Goal: Task Accomplishment & Management: Use online tool/utility

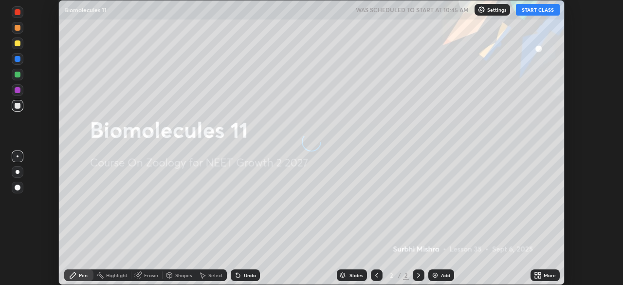
scroll to position [285, 623]
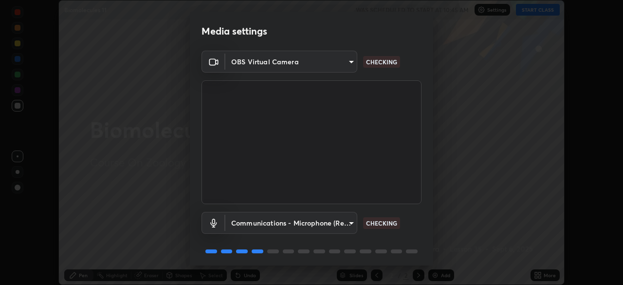
click at [328, 226] on body "Erase all Biomolecules 11 WAS SCHEDULED TO START AT 10:45 AM Settings START CLA…" at bounding box center [311, 142] width 623 height 285
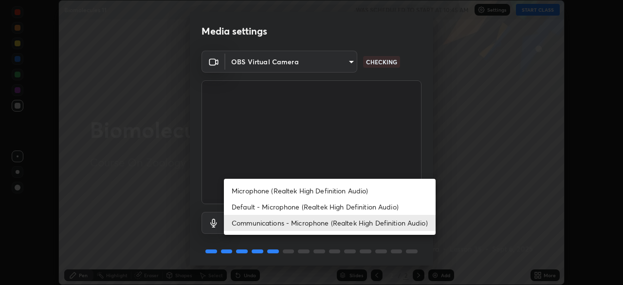
click at [320, 206] on li "Default - Microphone (Realtek High Definition Audio)" at bounding box center [330, 207] width 212 height 16
type input "default"
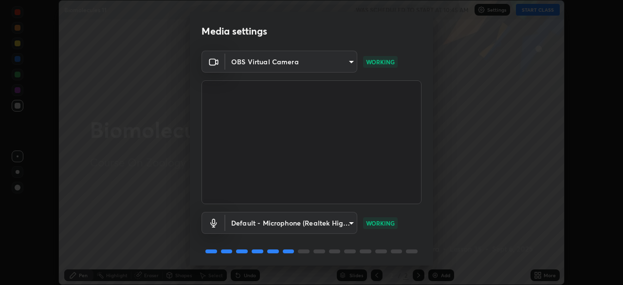
scroll to position [35, 0]
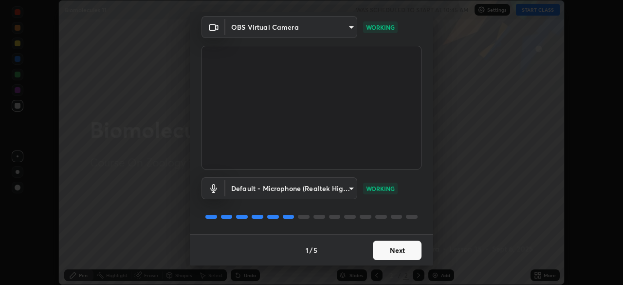
click at [389, 251] on button "Next" at bounding box center [397, 250] width 49 height 19
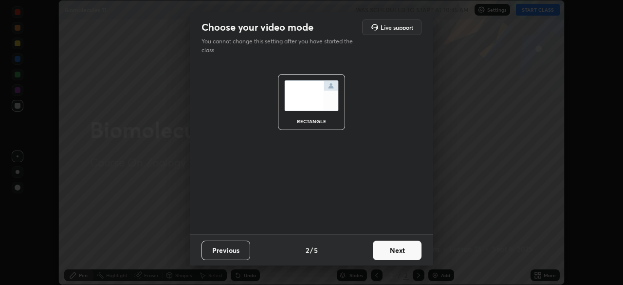
click at [384, 251] on button "Next" at bounding box center [397, 250] width 49 height 19
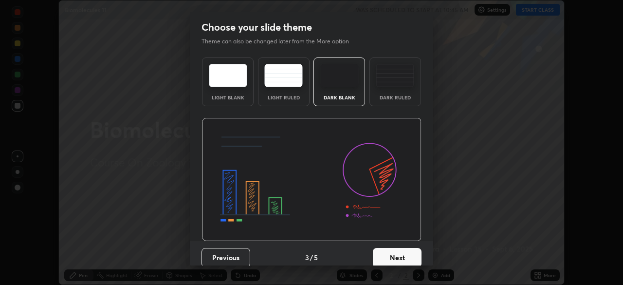
click at [392, 258] on button "Next" at bounding box center [397, 257] width 49 height 19
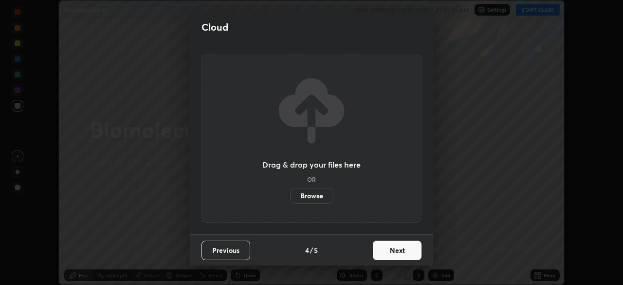
click at [386, 247] on button "Next" at bounding box center [397, 250] width 49 height 19
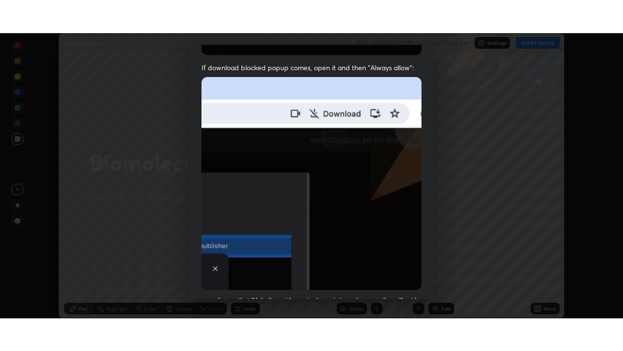
scroll to position [233, 0]
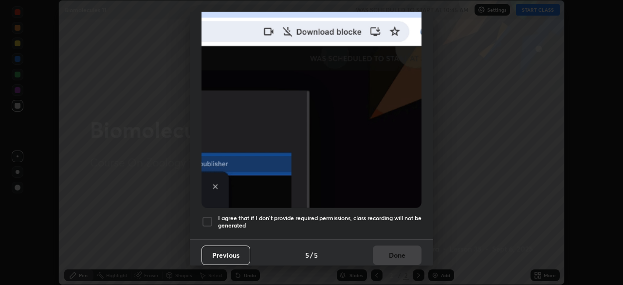
click at [377, 214] on h5 "I agree that if I don't provide required permissions, class recording will not …" at bounding box center [320, 221] width 204 height 15
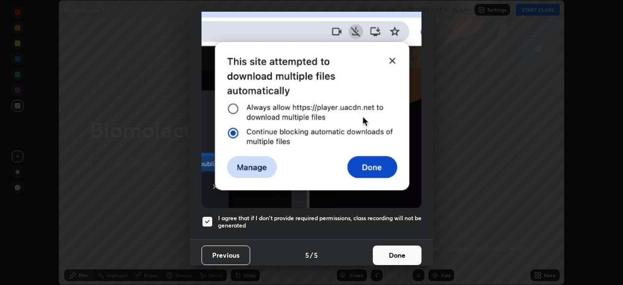
click at [388, 250] on button "Done" at bounding box center [397, 254] width 49 height 19
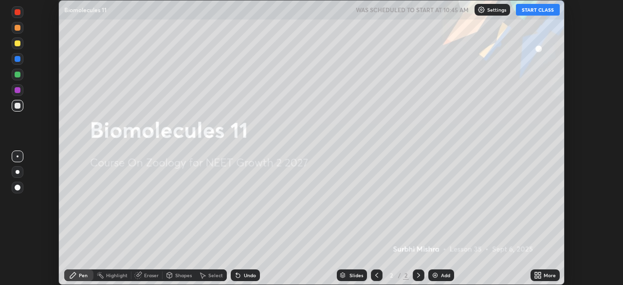
click at [542, 14] on button "START CLASS" at bounding box center [538, 10] width 44 height 12
click at [542, 275] on div "More" at bounding box center [545, 275] width 29 height 12
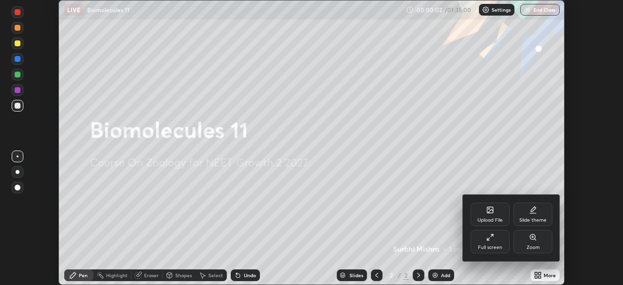
click at [494, 245] on div "Full screen" at bounding box center [490, 247] width 24 height 5
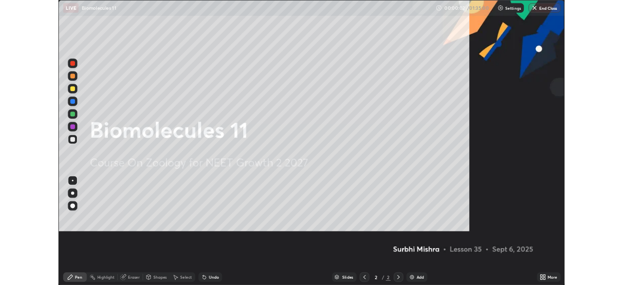
scroll to position [351, 623]
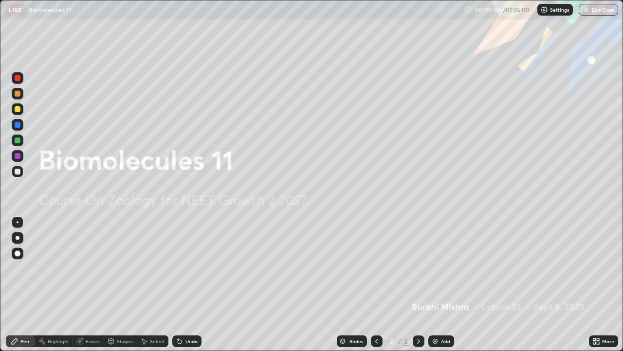
click at [450, 284] on div "Add" at bounding box center [445, 341] width 9 height 5
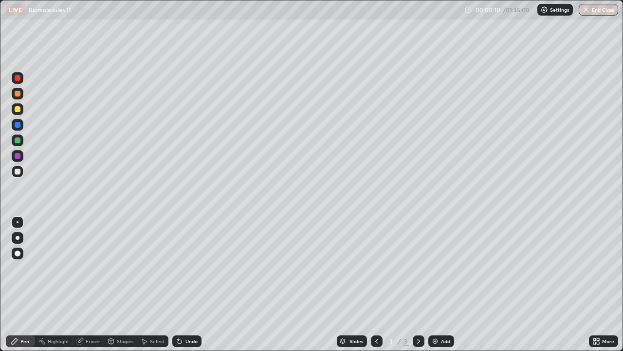
click at [19, 97] on div at bounding box center [18, 94] width 12 height 12
click at [19, 172] on div at bounding box center [18, 172] width 6 height 6
click at [94, 284] on div "Eraser" at bounding box center [93, 341] width 15 height 5
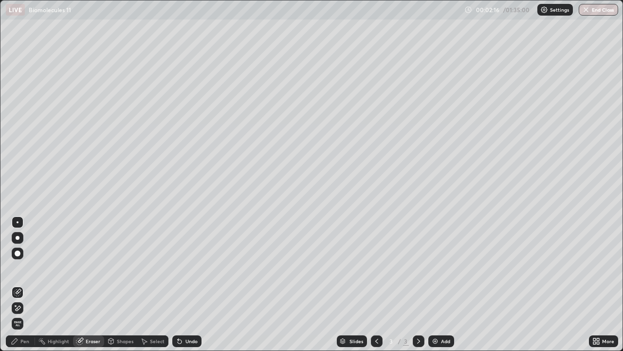
click at [27, 284] on div "Pen" at bounding box center [24, 341] width 9 height 5
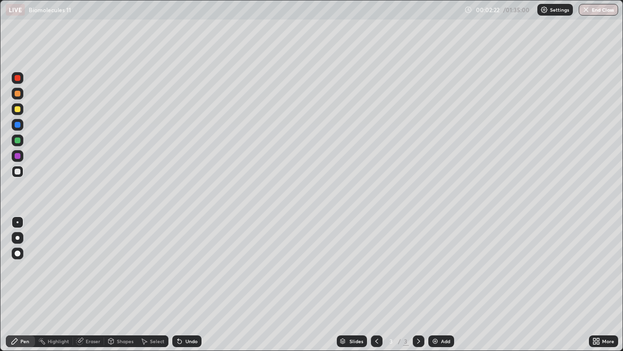
click at [186, 284] on div "Undo" at bounding box center [192, 341] width 12 height 5
click at [178, 284] on icon at bounding box center [180, 341] width 4 height 4
click at [180, 284] on icon at bounding box center [180, 341] width 8 height 8
click at [188, 284] on div "Undo" at bounding box center [192, 341] width 12 height 5
click at [189, 284] on div "Undo" at bounding box center [186, 341] width 29 height 12
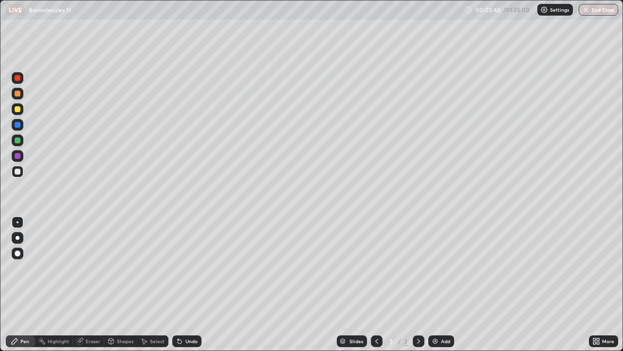
click at [176, 284] on div "Undo" at bounding box center [186, 341] width 29 height 12
click at [194, 284] on div "Undo" at bounding box center [192, 341] width 12 height 5
click at [190, 284] on div "Undo" at bounding box center [192, 341] width 12 height 5
click at [20, 98] on div at bounding box center [18, 94] width 12 height 12
click at [22, 174] on div at bounding box center [18, 172] width 12 height 12
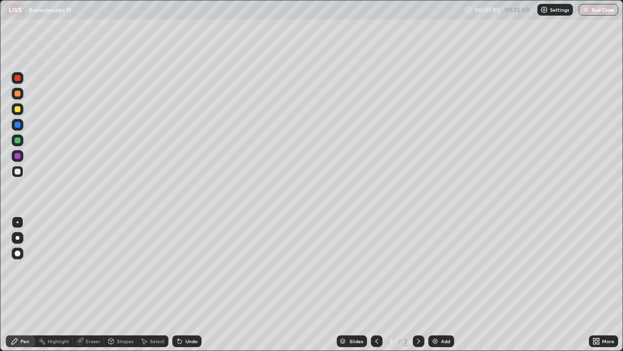
click at [186, 284] on div "Undo" at bounding box center [192, 341] width 12 height 5
click at [437, 284] on img at bounding box center [436, 341] width 8 height 8
click at [19, 97] on div at bounding box center [18, 94] width 12 height 12
click at [18, 172] on div at bounding box center [18, 172] width 6 height 6
click at [143, 284] on icon at bounding box center [144, 342] width 5 height 6
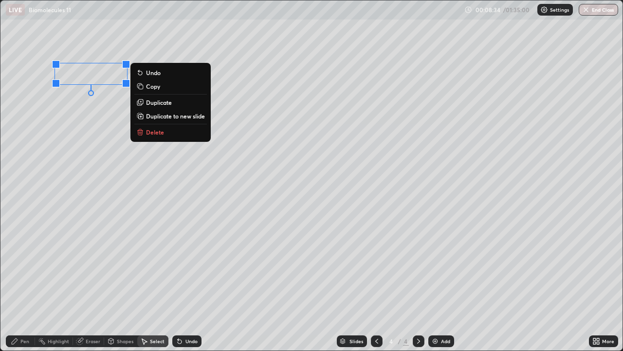
click at [24, 284] on div "Pen" at bounding box center [24, 341] width 9 height 5
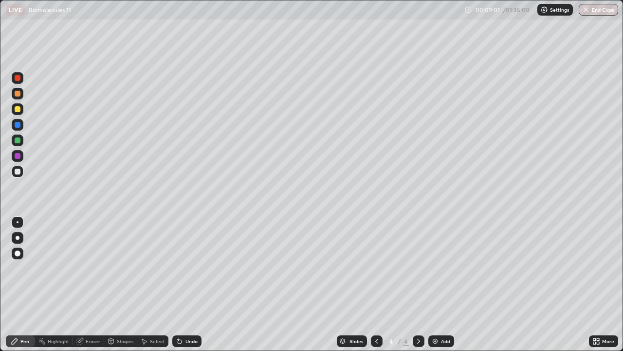
click at [96, 284] on div "Eraser" at bounding box center [93, 341] width 15 height 5
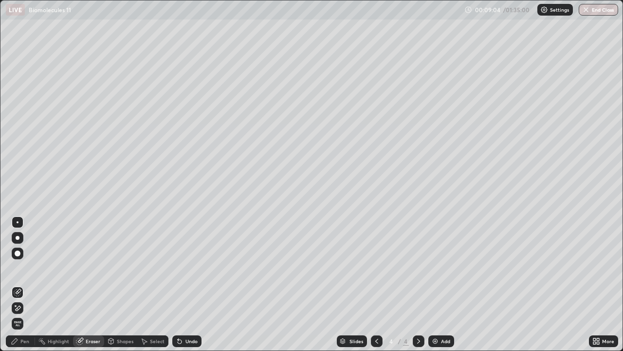
click at [25, 284] on div "Pen" at bounding box center [24, 341] width 9 height 5
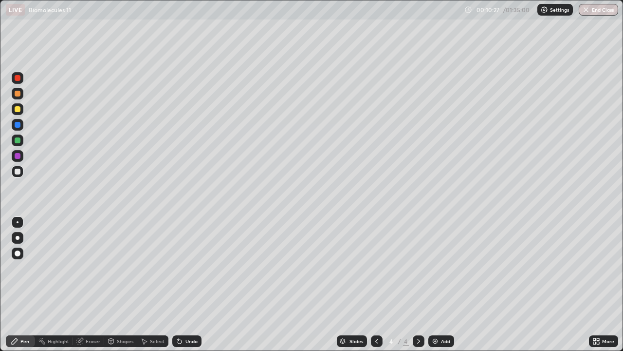
click at [18, 110] on div at bounding box center [18, 109] width 6 height 6
click at [21, 173] on div at bounding box center [18, 172] width 12 height 12
click at [144, 284] on icon at bounding box center [144, 342] width 5 height 6
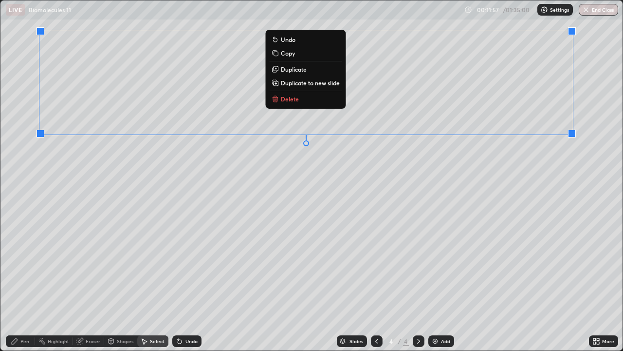
click at [24, 284] on div "Pen" at bounding box center [24, 341] width 9 height 5
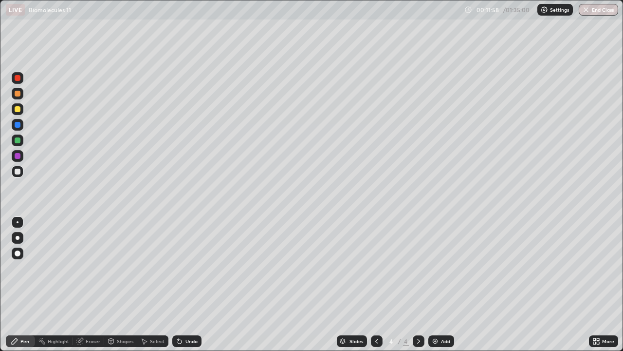
click at [19, 94] on div at bounding box center [18, 94] width 6 height 6
click at [176, 284] on icon at bounding box center [180, 341] width 8 height 8
click at [19, 174] on div at bounding box center [18, 172] width 12 height 12
click at [194, 284] on div "Undo" at bounding box center [192, 341] width 12 height 5
click at [88, 284] on div "Eraser" at bounding box center [88, 341] width 31 height 12
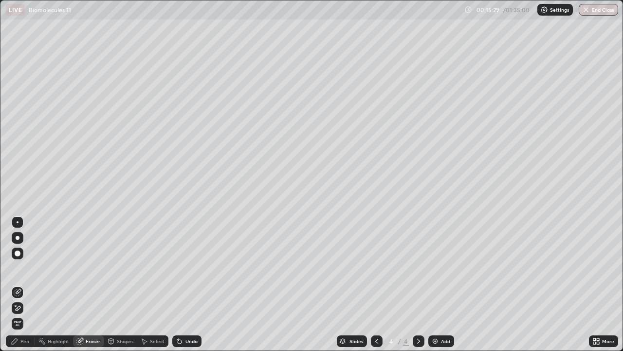
click at [22, 284] on div "Pen" at bounding box center [24, 341] width 9 height 5
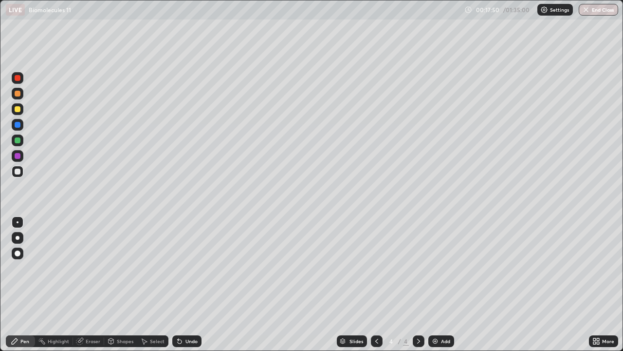
click at [186, 284] on div "Undo" at bounding box center [192, 341] width 12 height 5
click at [192, 284] on div "Undo" at bounding box center [192, 341] width 12 height 5
click at [194, 284] on div "Undo" at bounding box center [192, 341] width 12 height 5
click at [192, 284] on div "Undo" at bounding box center [192, 341] width 12 height 5
click at [195, 284] on div "Undo" at bounding box center [192, 341] width 12 height 5
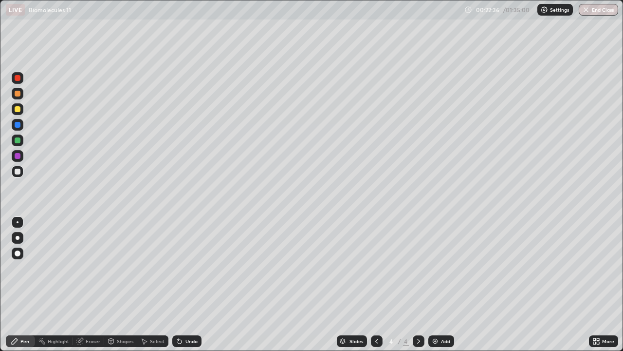
click at [433, 284] on img at bounding box center [436, 341] width 8 height 8
click at [115, 284] on div "Shapes" at bounding box center [120, 341] width 33 height 12
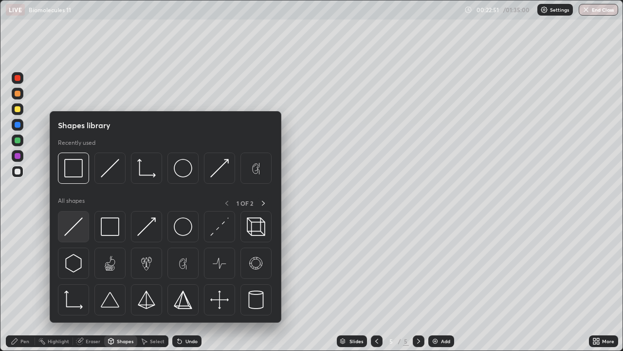
click at [78, 240] on div at bounding box center [73, 226] width 31 height 31
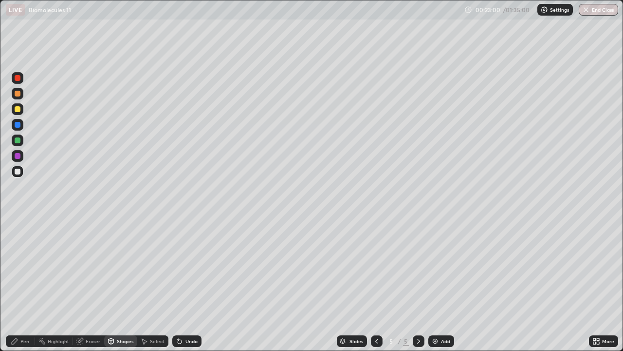
click at [117, 284] on div "Shapes" at bounding box center [125, 341] width 17 height 5
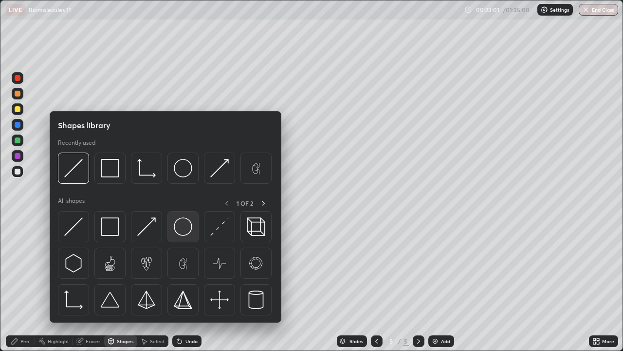
click at [183, 238] on div at bounding box center [183, 226] width 31 height 31
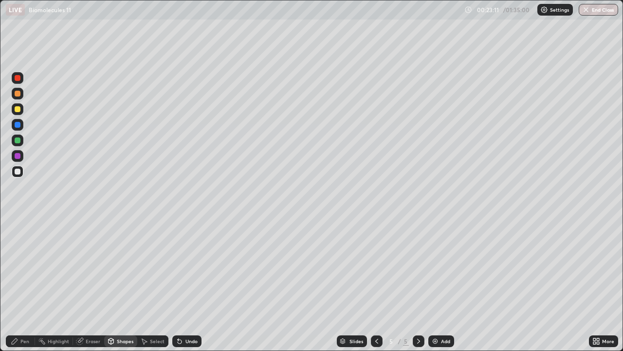
click at [29, 284] on div "Pen" at bounding box center [20, 341] width 29 height 12
click at [18, 78] on div at bounding box center [18, 78] width 6 height 6
click at [147, 284] on icon at bounding box center [144, 341] width 8 height 8
click at [21, 284] on div "Pen" at bounding box center [20, 341] width 29 height 12
click at [83, 284] on div "Eraser" at bounding box center [88, 341] width 31 height 12
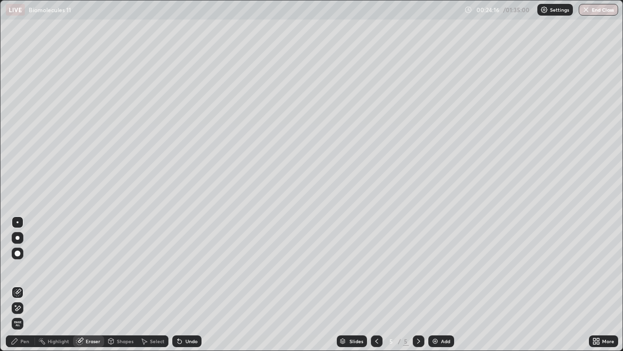
click at [26, 284] on div "Pen" at bounding box center [24, 341] width 9 height 5
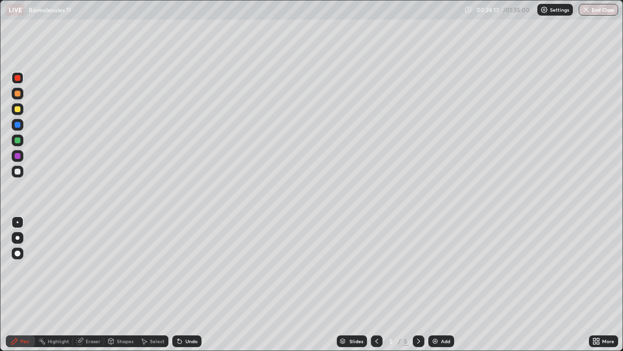
click at [23, 172] on div at bounding box center [18, 172] width 12 height 12
click at [94, 284] on div "Eraser" at bounding box center [93, 341] width 15 height 5
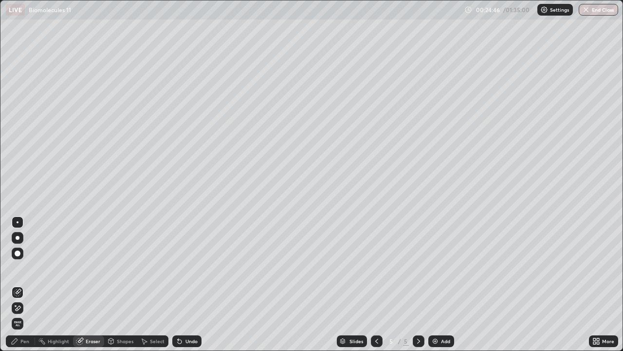
click at [25, 284] on div "Pen" at bounding box center [24, 341] width 9 height 5
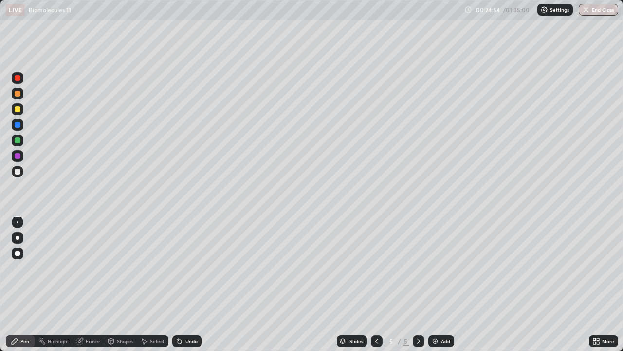
click at [189, 284] on div "Undo" at bounding box center [192, 341] width 12 height 5
click at [190, 284] on div "Undo" at bounding box center [192, 341] width 12 height 5
click at [17, 113] on div at bounding box center [18, 109] width 12 height 12
click at [19, 175] on div at bounding box center [18, 172] width 12 height 12
click at [192, 284] on div "Undo" at bounding box center [192, 341] width 12 height 5
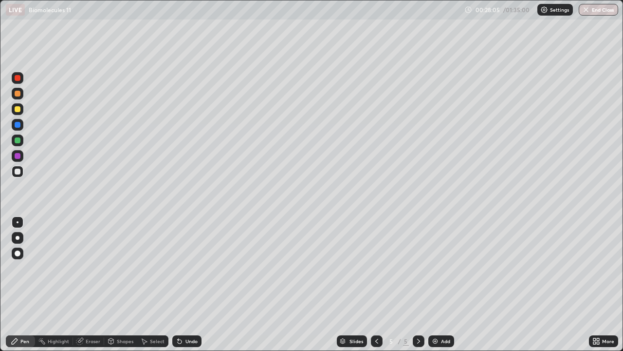
click at [181, 284] on icon at bounding box center [180, 341] width 8 height 8
click at [18, 78] on div at bounding box center [18, 78] width 6 height 6
click at [445, 284] on div "Add" at bounding box center [445, 341] width 9 height 5
click at [21, 171] on div at bounding box center [18, 172] width 12 height 12
click at [184, 284] on div "Undo" at bounding box center [186, 341] width 29 height 12
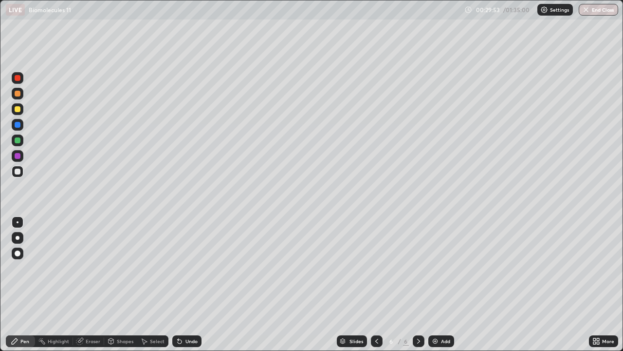
click at [95, 284] on div "Eraser" at bounding box center [93, 341] width 15 height 5
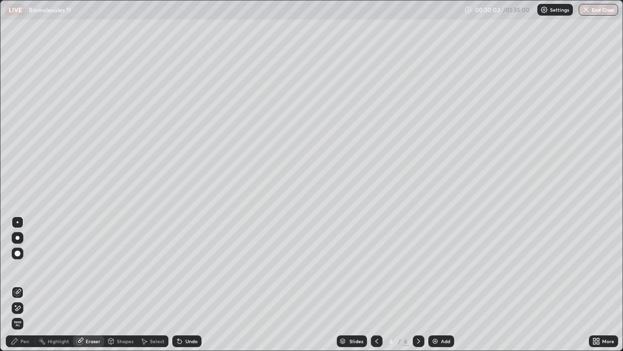
click at [28, 284] on div "Pen" at bounding box center [24, 341] width 9 height 5
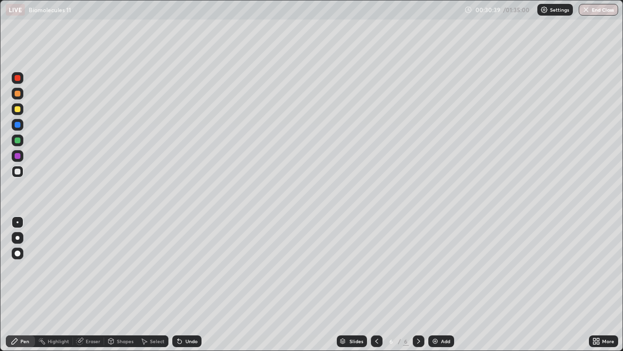
click at [183, 284] on div "Undo" at bounding box center [186, 341] width 29 height 12
click at [94, 284] on div "Eraser" at bounding box center [93, 341] width 15 height 5
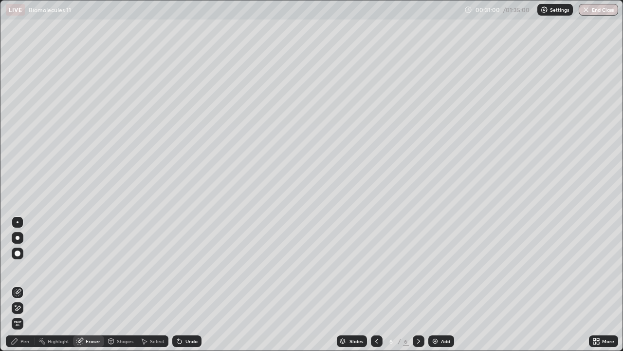
click at [27, 284] on div "Pen" at bounding box center [20, 341] width 29 height 12
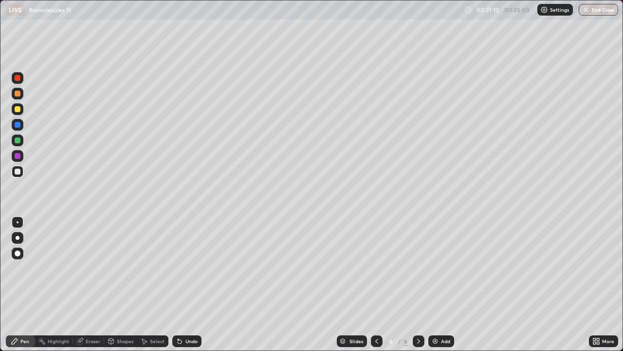
click at [18, 109] on div at bounding box center [18, 109] width 6 height 6
click at [18, 171] on div at bounding box center [18, 172] width 6 height 6
click at [94, 284] on div "Eraser" at bounding box center [88, 341] width 31 height 12
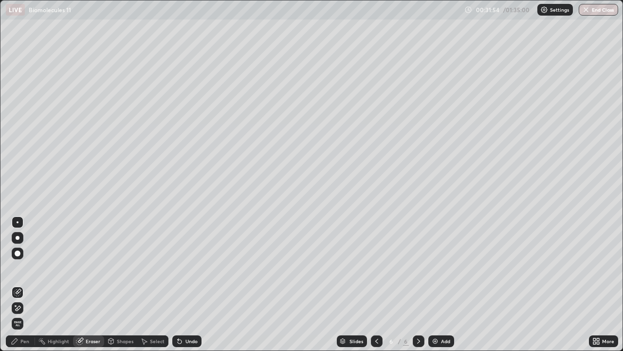
click at [22, 284] on div "Pen" at bounding box center [20, 341] width 29 height 12
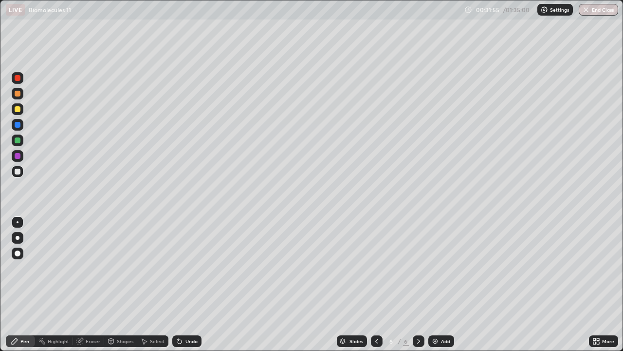
click at [22, 176] on div at bounding box center [18, 172] width 12 height 16
click at [20, 98] on div at bounding box center [18, 94] width 12 height 12
click at [19, 238] on div at bounding box center [18, 238] width 4 height 4
click at [182, 284] on div "Undo" at bounding box center [186, 341] width 29 height 12
click at [182, 284] on icon at bounding box center [180, 341] width 8 height 8
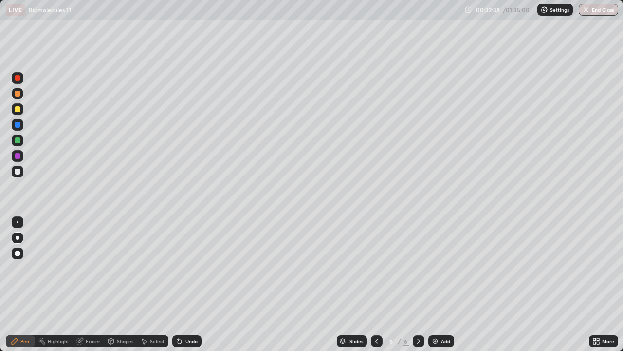
click at [178, 284] on icon at bounding box center [180, 341] width 4 height 4
click at [181, 284] on icon at bounding box center [180, 341] width 8 height 8
click at [18, 172] on div at bounding box center [18, 172] width 6 height 6
click at [18, 222] on div at bounding box center [18, 222] width 2 height 2
click at [182, 284] on div "Undo" at bounding box center [186, 341] width 29 height 12
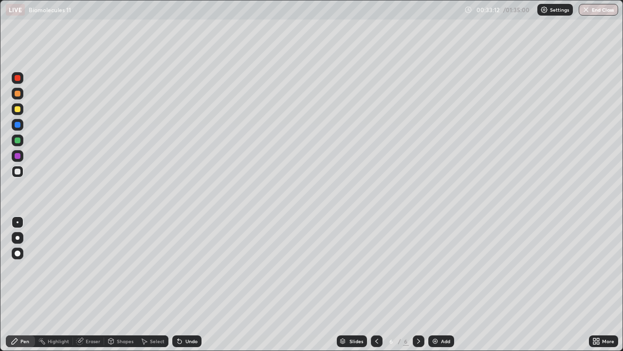
click at [180, 284] on div "Undo" at bounding box center [186, 341] width 29 height 12
click at [18, 94] on div at bounding box center [18, 94] width 6 height 6
click at [18, 238] on div at bounding box center [18, 238] width 4 height 4
click at [19, 114] on div at bounding box center [18, 109] width 12 height 12
click at [18, 176] on div at bounding box center [18, 172] width 12 height 12
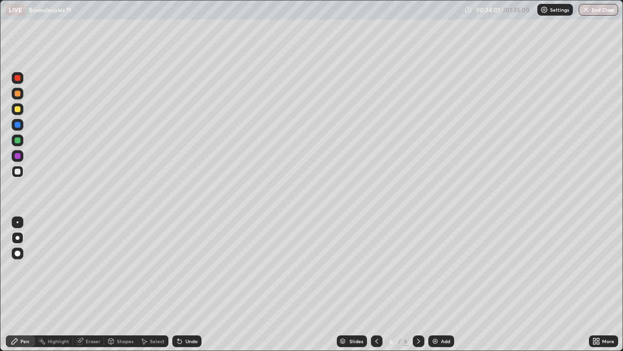
click at [18, 223] on div at bounding box center [18, 222] width 12 height 12
click at [594, 284] on icon at bounding box center [595, 342] width 2 height 2
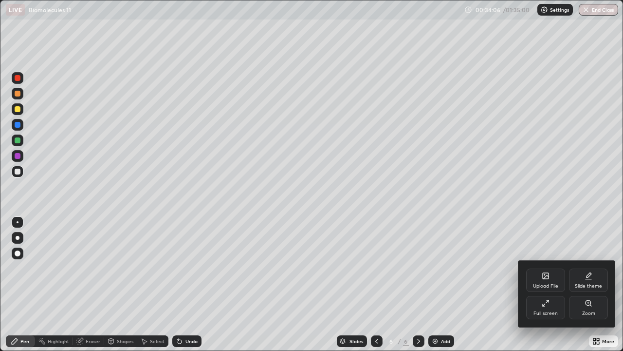
click at [537, 284] on div "Full screen" at bounding box center [546, 307] width 39 height 23
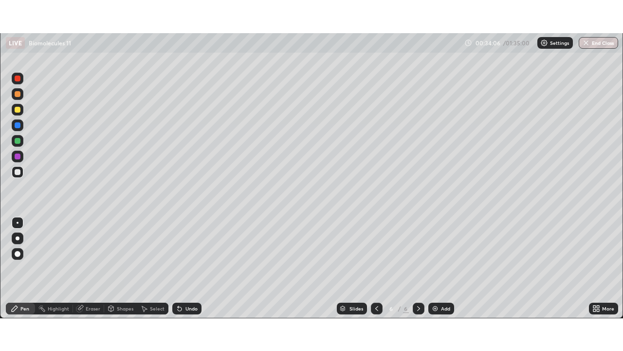
scroll to position [48423, 48084]
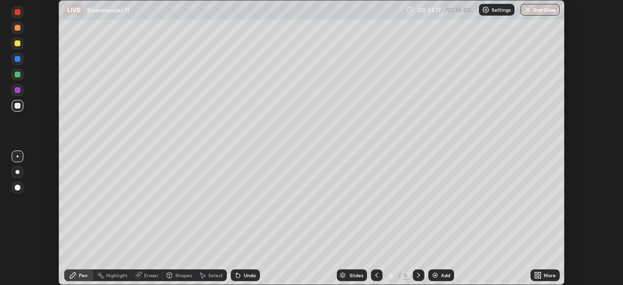
click at [241, 276] on div "Undo" at bounding box center [245, 275] width 29 height 12
click at [241, 277] on div "Undo" at bounding box center [245, 275] width 29 height 12
click at [251, 275] on div "Undo" at bounding box center [250, 275] width 12 height 5
click at [249, 275] on div "Undo" at bounding box center [250, 275] width 12 height 5
click at [536, 277] on icon at bounding box center [536, 277] width 2 height 2
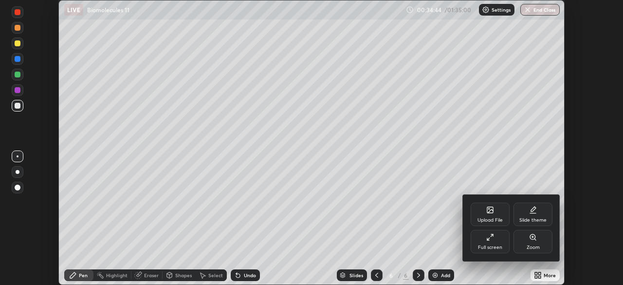
click at [494, 246] on div "Full screen" at bounding box center [490, 247] width 24 height 5
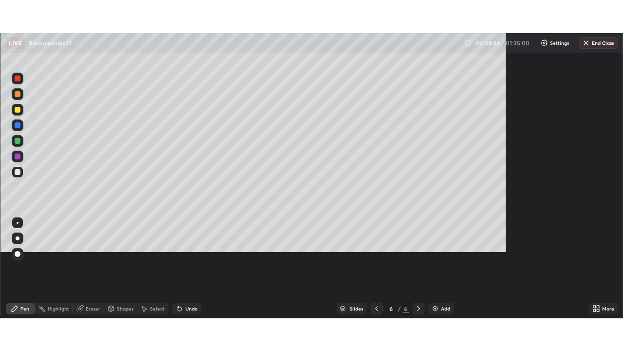
scroll to position [351, 623]
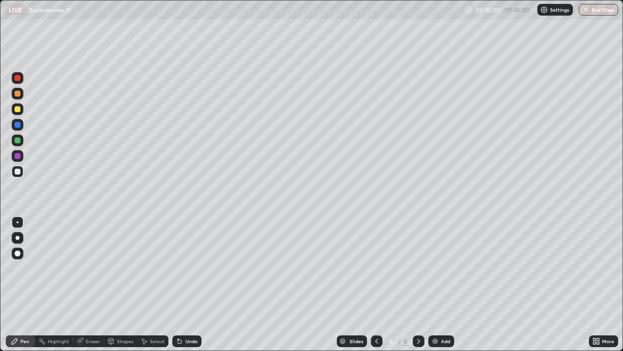
click at [84, 284] on div "Eraser" at bounding box center [88, 341] width 31 height 12
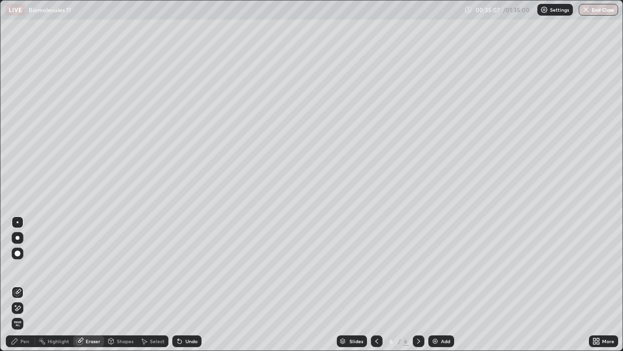
click at [24, 284] on div "Pen" at bounding box center [24, 341] width 9 height 5
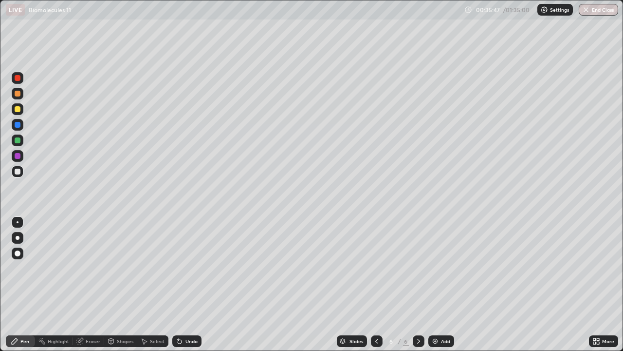
click at [186, 284] on div "Undo" at bounding box center [192, 341] width 12 height 5
click at [20, 112] on div at bounding box center [18, 109] width 12 height 12
click at [178, 284] on icon at bounding box center [180, 341] width 4 height 4
click at [20, 174] on div at bounding box center [18, 172] width 12 height 12
click at [181, 284] on icon at bounding box center [180, 341] width 8 height 8
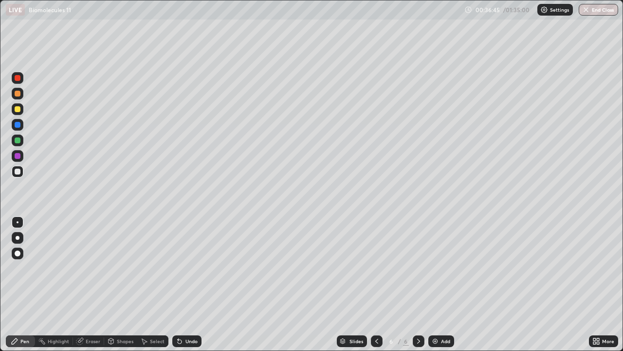
click at [178, 284] on icon at bounding box center [180, 341] width 4 height 4
click at [177, 284] on icon at bounding box center [180, 341] width 8 height 8
click at [180, 284] on icon at bounding box center [180, 341] width 4 height 4
click at [182, 284] on icon at bounding box center [180, 341] width 8 height 8
click at [18, 78] on div at bounding box center [18, 78] width 6 height 6
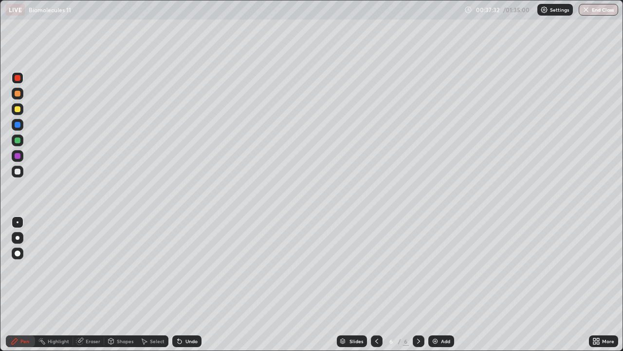
click at [22, 172] on div at bounding box center [18, 172] width 12 height 12
click at [20, 94] on div at bounding box center [18, 94] width 6 height 6
click at [192, 284] on div "Undo" at bounding box center [192, 341] width 12 height 5
click at [19, 173] on div at bounding box center [18, 172] width 6 height 6
click at [190, 284] on div "Undo" at bounding box center [192, 341] width 12 height 5
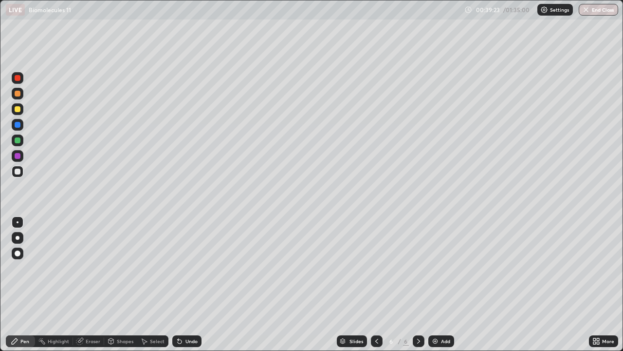
click at [19, 80] on div at bounding box center [18, 78] width 6 height 6
click at [18, 172] on div at bounding box center [18, 172] width 6 height 6
click at [20, 79] on div at bounding box center [18, 78] width 6 height 6
click at [186, 284] on div "Undo" at bounding box center [192, 341] width 12 height 5
click at [19, 175] on div at bounding box center [18, 172] width 12 height 12
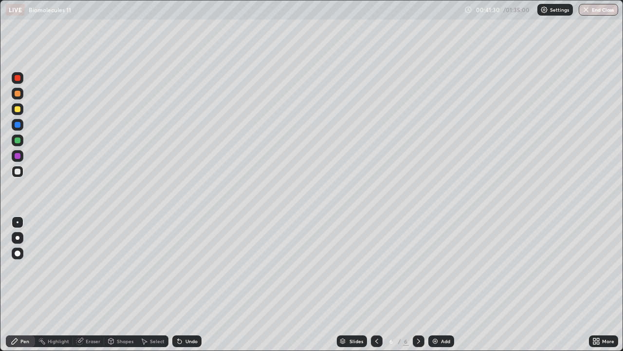
click at [192, 284] on div "Undo" at bounding box center [192, 341] width 12 height 5
click at [194, 284] on div "Undo" at bounding box center [192, 341] width 12 height 5
click at [190, 284] on div "Undo" at bounding box center [192, 341] width 12 height 5
click at [191, 284] on div "Undo" at bounding box center [192, 341] width 12 height 5
click at [91, 284] on div "Eraser" at bounding box center [93, 341] width 15 height 5
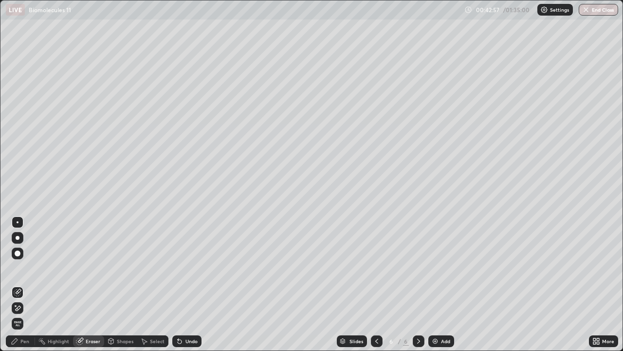
click at [29, 284] on div "Pen" at bounding box center [20, 341] width 29 height 12
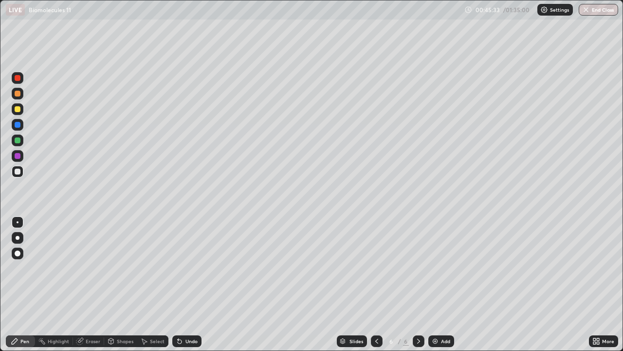
click at [443, 284] on div "Add" at bounding box center [445, 341] width 9 height 5
click at [181, 284] on icon at bounding box center [180, 341] width 8 height 8
click at [186, 284] on div "Undo" at bounding box center [192, 341] width 12 height 5
click at [22, 82] on div at bounding box center [18, 78] width 12 height 16
click at [21, 97] on div at bounding box center [18, 94] width 12 height 12
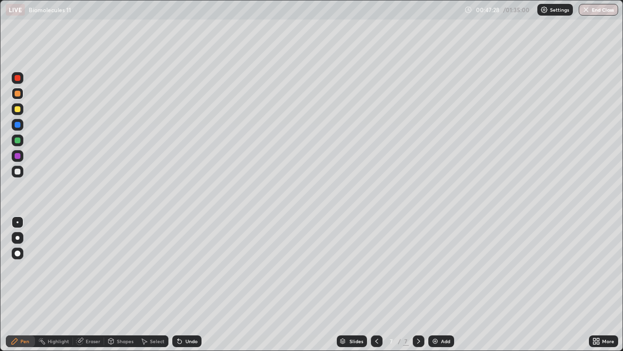
click at [180, 284] on div "Undo" at bounding box center [186, 341] width 29 height 12
click at [21, 175] on div at bounding box center [18, 172] width 12 height 12
click at [18, 96] on div at bounding box center [18, 94] width 6 height 6
click at [146, 284] on icon at bounding box center [144, 342] width 5 height 6
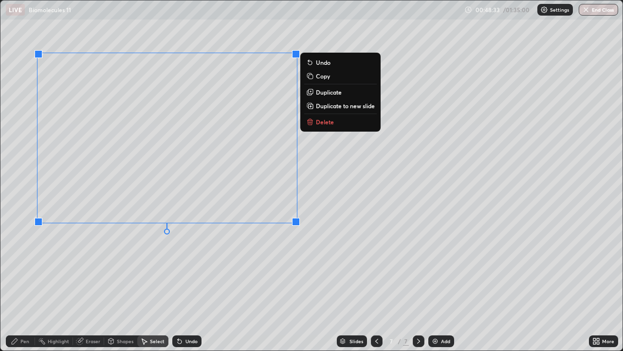
click at [315, 94] on button "Duplicate" at bounding box center [340, 92] width 73 height 12
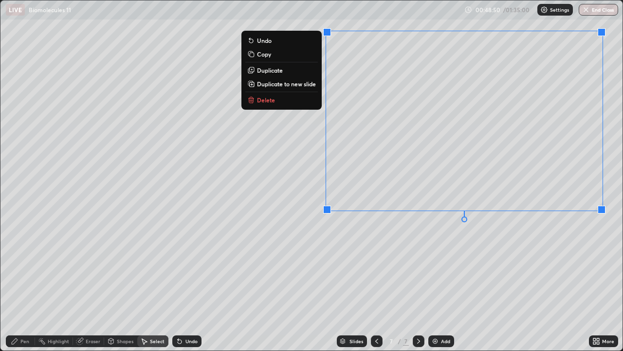
click at [299, 87] on p "Duplicate to new slide" at bounding box center [286, 84] width 59 height 8
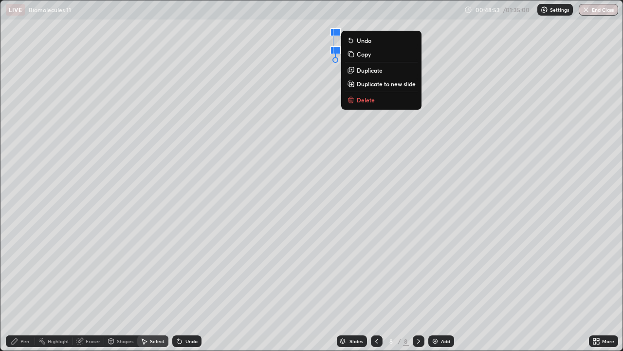
click at [298, 38] on div "0 ° Undo Copy Duplicate Duplicate to new slide Delete" at bounding box center [311, 175] width 622 height 350
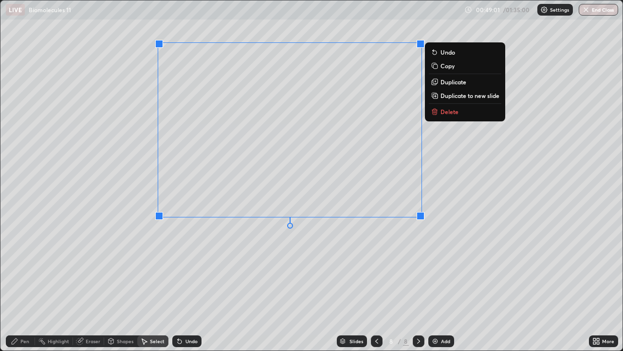
click at [375, 284] on icon at bounding box center [377, 341] width 8 height 8
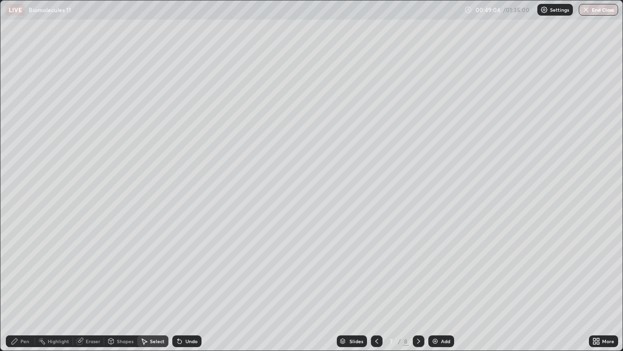
click at [26, 284] on div "Pen" at bounding box center [24, 341] width 9 height 5
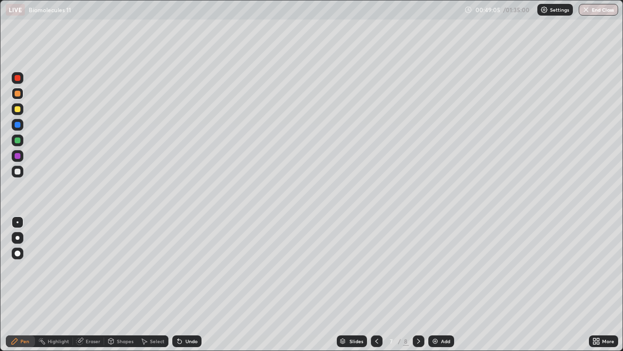
click at [18, 173] on div at bounding box center [18, 172] width 6 height 6
click at [18, 79] on div at bounding box center [18, 78] width 6 height 6
click at [180, 284] on icon at bounding box center [180, 341] width 4 height 4
click at [183, 284] on div "Undo" at bounding box center [186, 341] width 29 height 12
click at [194, 284] on div "Undo" at bounding box center [192, 341] width 12 height 5
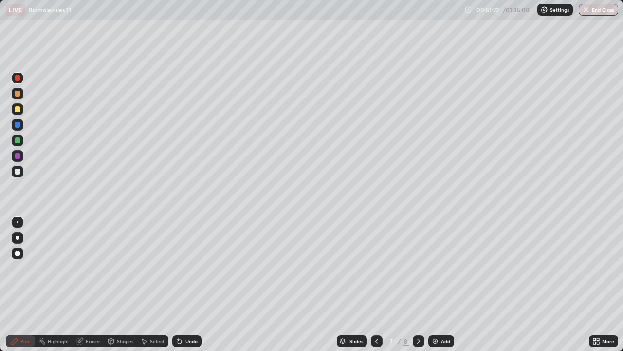
click at [197, 284] on div "Undo" at bounding box center [186, 341] width 29 height 12
click at [418, 284] on icon at bounding box center [419, 341] width 8 height 8
click at [200, 284] on div "Undo" at bounding box center [186, 341] width 29 height 12
click at [193, 284] on div "Undo" at bounding box center [192, 341] width 12 height 5
click at [378, 284] on div at bounding box center [377, 341] width 12 height 12
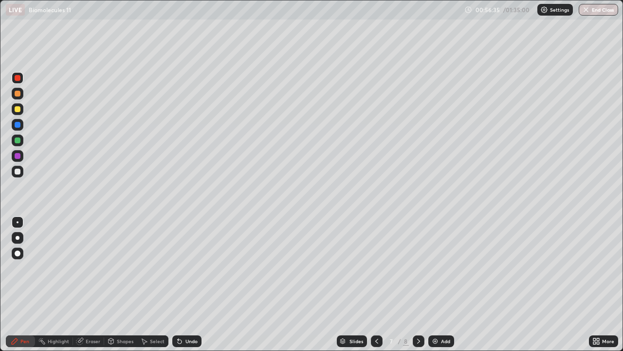
click at [19, 176] on div at bounding box center [18, 172] width 12 height 12
click at [112, 284] on icon at bounding box center [111, 341] width 8 height 8
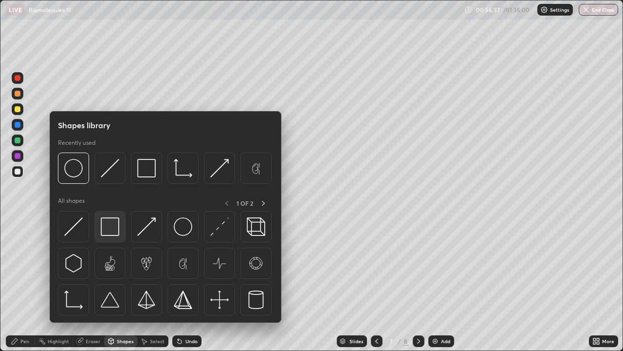
click at [106, 238] on div at bounding box center [109, 226] width 31 height 31
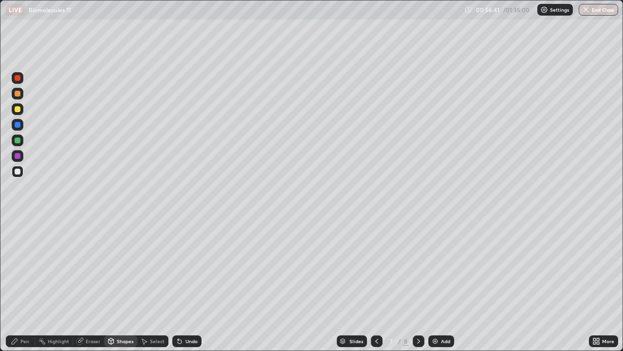
click at [179, 284] on icon at bounding box center [180, 341] width 4 height 4
click at [417, 284] on icon at bounding box center [419, 341] width 8 height 8
click at [376, 284] on icon at bounding box center [377, 341] width 8 height 8
click at [423, 284] on div at bounding box center [419, 341] width 12 height 12
click at [155, 284] on div "Select" at bounding box center [157, 341] width 15 height 5
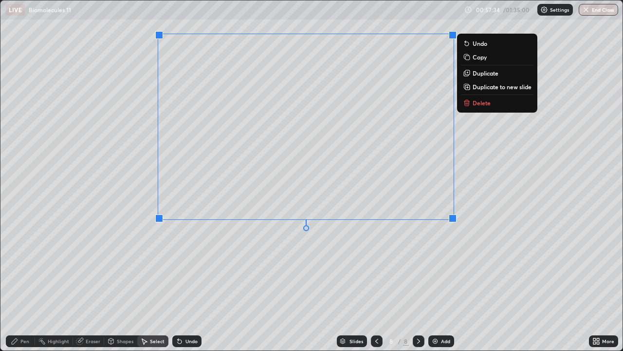
click at [21, 284] on div "Pen" at bounding box center [24, 341] width 9 height 5
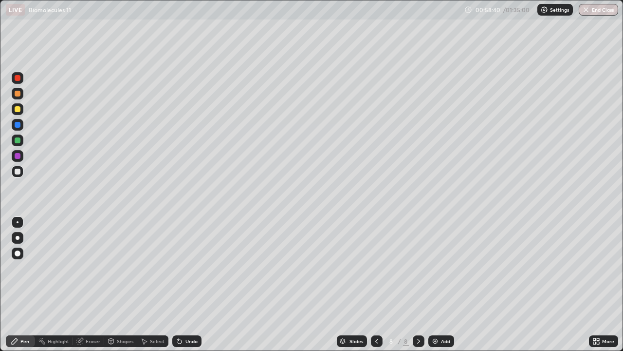
click at [19, 80] on div at bounding box center [18, 78] width 6 height 6
click at [448, 284] on div "Add" at bounding box center [445, 341] width 9 height 5
click at [18, 94] on div at bounding box center [18, 94] width 6 height 6
click at [19, 172] on div at bounding box center [18, 172] width 6 height 6
click at [183, 284] on div "Undo" at bounding box center [186, 341] width 29 height 12
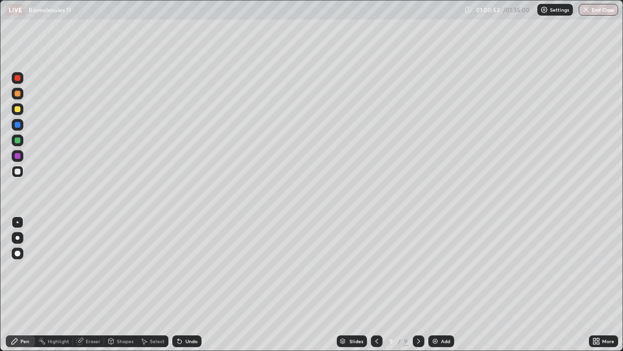
click at [181, 284] on icon at bounding box center [180, 341] width 8 height 8
click at [180, 284] on icon at bounding box center [180, 341] width 4 height 4
click at [143, 284] on icon at bounding box center [144, 342] width 5 height 6
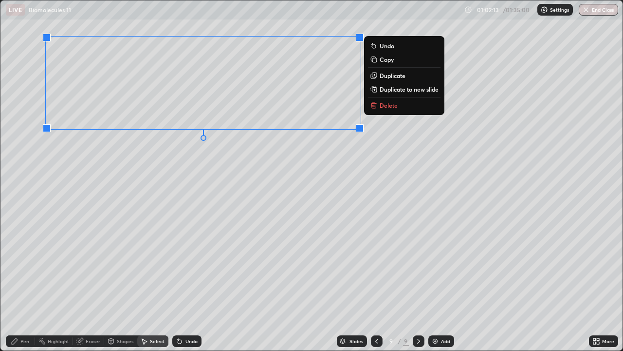
click at [22, 284] on div "Pen" at bounding box center [24, 341] width 9 height 5
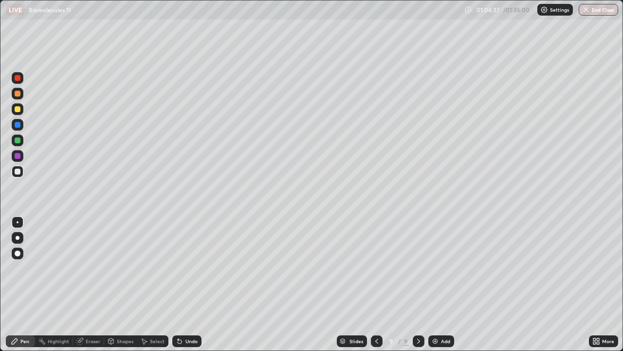
click at [178, 284] on icon at bounding box center [180, 341] width 4 height 4
click at [433, 284] on img at bounding box center [436, 341] width 8 height 8
click at [182, 284] on icon at bounding box center [180, 341] width 8 height 8
click at [184, 284] on div "Undo" at bounding box center [186, 341] width 29 height 12
click at [19, 112] on div at bounding box center [18, 109] width 6 height 6
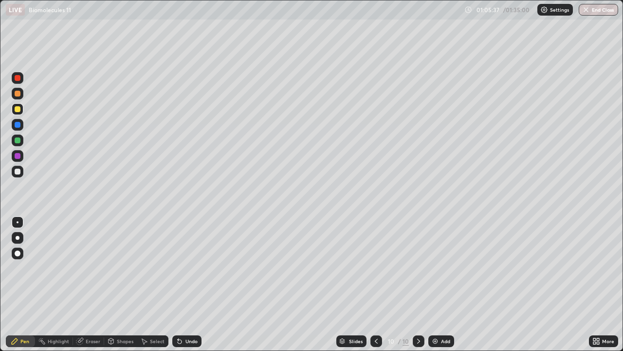
click at [18, 222] on div at bounding box center [18, 222] width 2 height 2
click at [192, 284] on div "Undo" at bounding box center [192, 341] width 12 height 5
click at [19, 171] on div at bounding box center [18, 172] width 6 height 6
click at [192, 284] on div "Undo" at bounding box center [186, 341] width 29 height 12
click at [19, 109] on div at bounding box center [18, 109] width 6 height 6
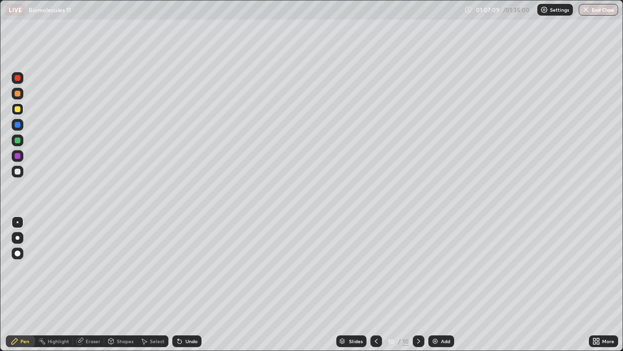
click at [18, 78] on div at bounding box center [18, 78] width 6 height 6
click at [19, 172] on div at bounding box center [18, 172] width 6 height 6
click at [178, 284] on icon at bounding box center [180, 341] width 4 height 4
click at [17, 108] on div at bounding box center [18, 109] width 6 height 6
click at [19, 172] on div at bounding box center [18, 172] width 6 height 6
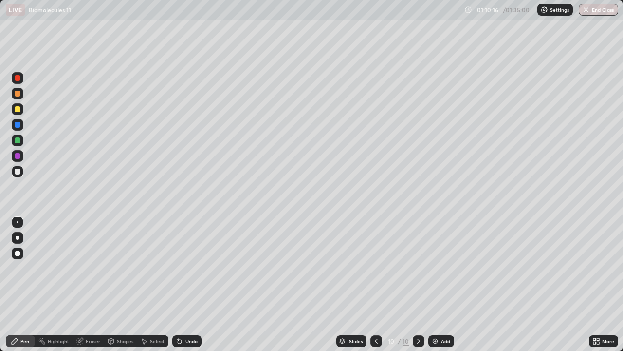
click at [19, 158] on div at bounding box center [18, 156] width 6 height 6
click at [20, 174] on div at bounding box center [18, 172] width 12 height 12
click at [96, 284] on div "Eraser" at bounding box center [93, 341] width 15 height 5
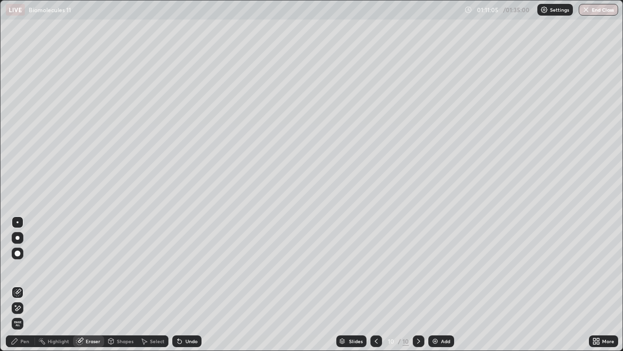
click at [25, 284] on div "Pen" at bounding box center [24, 341] width 9 height 5
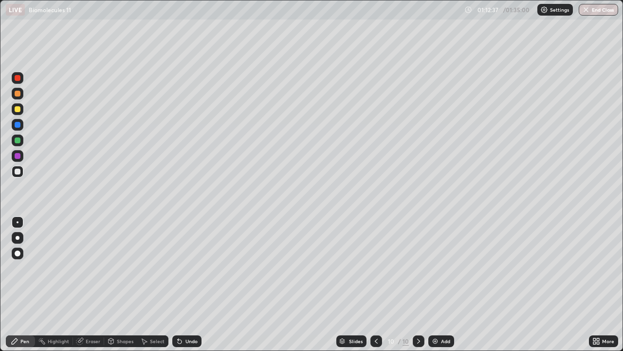
click at [192, 284] on div "Undo" at bounding box center [192, 341] width 12 height 5
click at [17, 80] on div at bounding box center [18, 78] width 6 height 6
click at [188, 284] on div "Undo" at bounding box center [192, 341] width 12 height 5
click at [186, 284] on div "Undo" at bounding box center [192, 341] width 12 height 5
click at [183, 284] on div "Undo" at bounding box center [186, 341] width 29 height 12
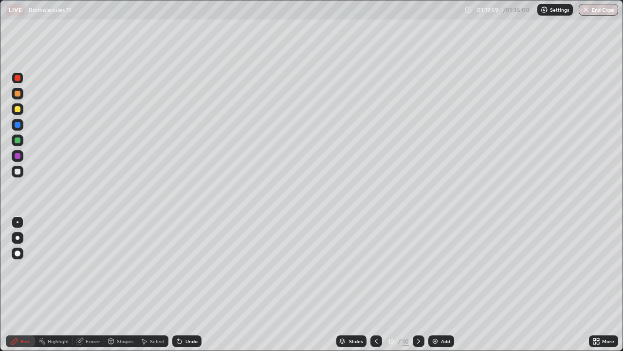
click at [178, 284] on icon at bounding box center [180, 341] width 4 height 4
click at [180, 284] on icon at bounding box center [180, 341] width 4 height 4
click at [441, 284] on div "Add" at bounding box center [445, 341] width 9 height 5
click at [373, 284] on icon at bounding box center [377, 341] width 8 height 8
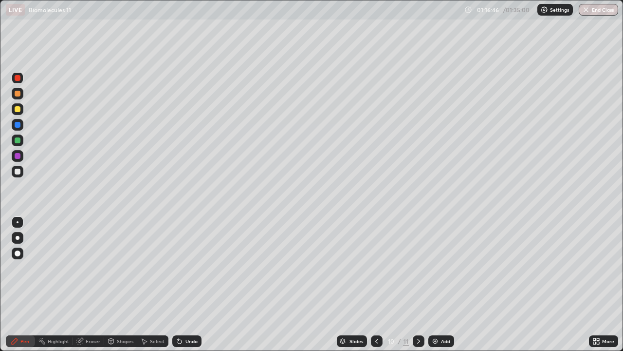
click at [373, 284] on icon at bounding box center [377, 341] width 8 height 8
click at [18, 104] on div at bounding box center [18, 109] width 12 height 12
click at [19, 174] on div at bounding box center [18, 172] width 6 height 6
click at [21, 112] on div at bounding box center [18, 109] width 12 height 12
click at [19, 173] on div at bounding box center [18, 172] width 6 height 6
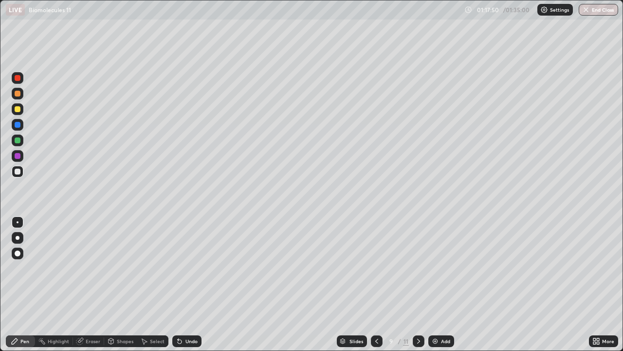
click at [181, 284] on icon at bounding box center [180, 341] width 8 height 8
click at [20, 113] on div at bounding box center [18, 109] width 12 height 12
click at [14, 174] on div at bounding box center [18, 172] width 12 height 12
click at [21, 82] on div at bounding box center [18, 78] width 12 height 12
click at [443, 284] on div "Add" at bounding box center [445, 341] width 9 height 5
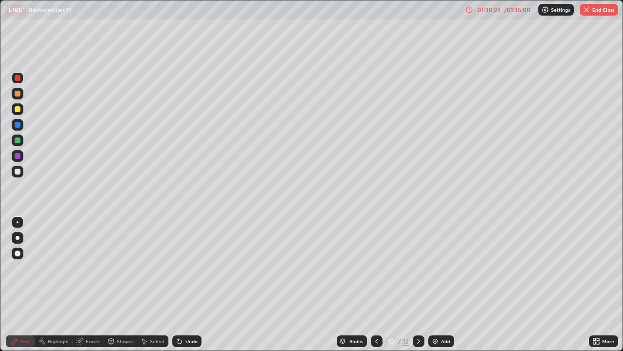
click at [182, 284] on div "Undo" at bounding box center [186, 341] width 29 height 12
click at [592, 14] on button "End Class" at bounding box center [599, 10] width 38 height 12
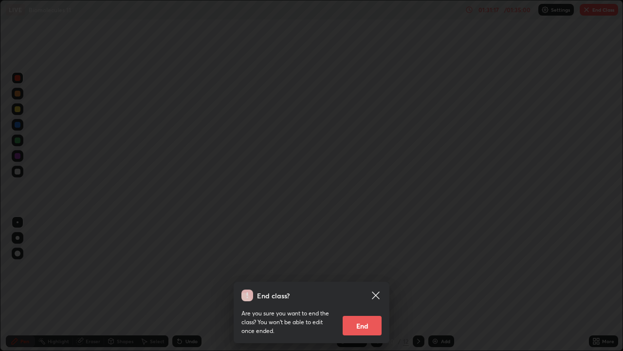
click at [377, 284] on button "End" at bounding box center [362, 325] width 39 height 19
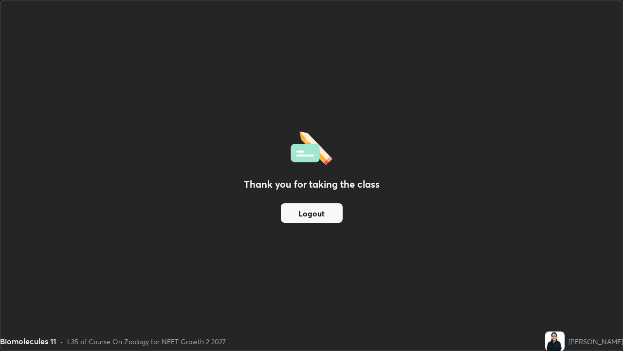
click at [341, 215] on button "Logout" at bounding box center [312, 212] width 62 height 19
